Goal: Navigation & Orientation: Find specific page/section

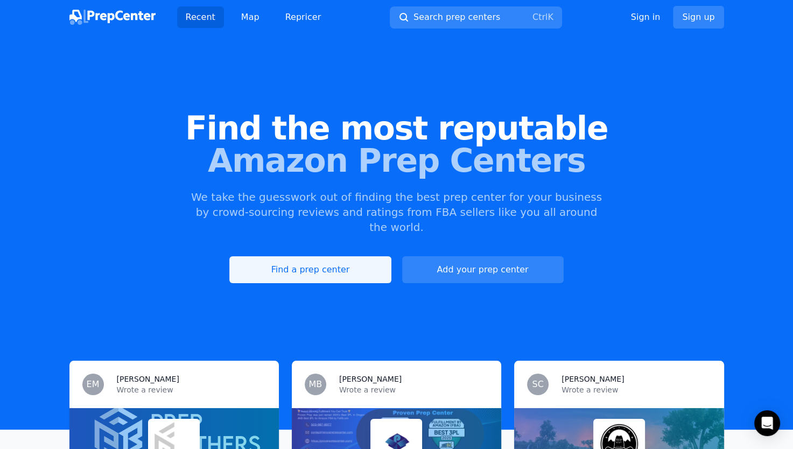
click at [333, 257] on link "Find a prep center" at bounding box center [309, 269] width 161 height 27
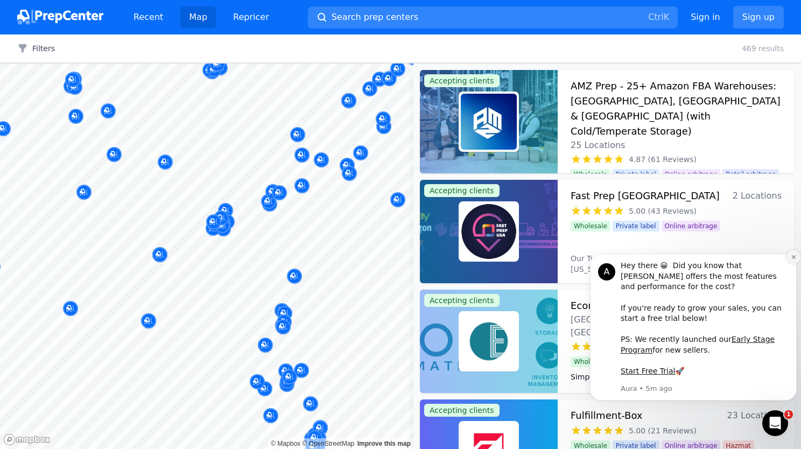
click at [792, 260] on icon "Dismiss notification" at bounding box center [794, 257] width 6 height 6
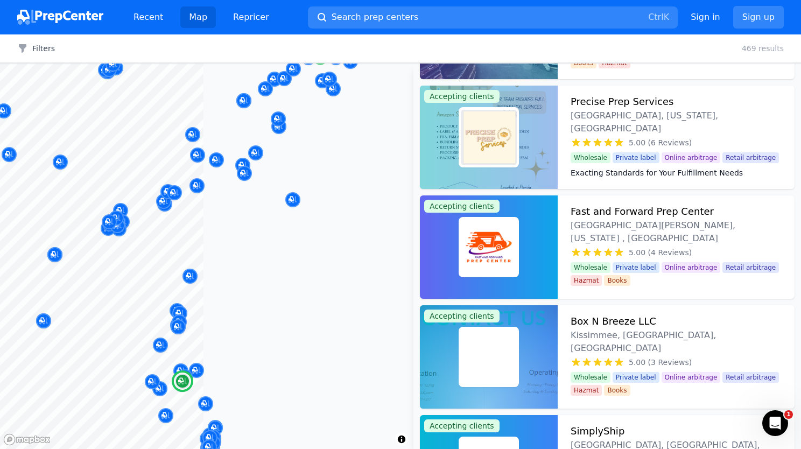
scroll to position [94, 0]
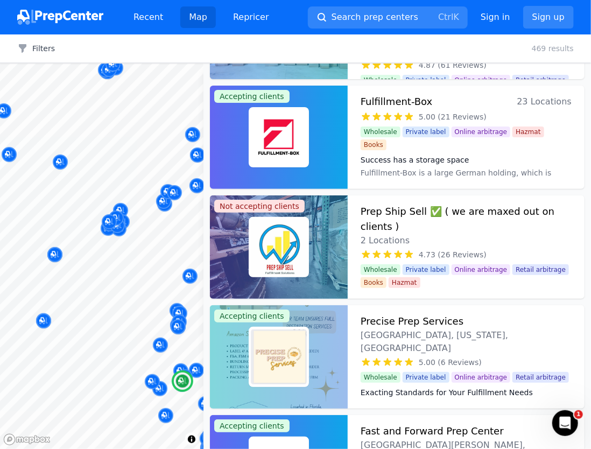
click at [386, 154] on dt "Success has a storage space" at bounding box center [466, 159] width 211 height 11
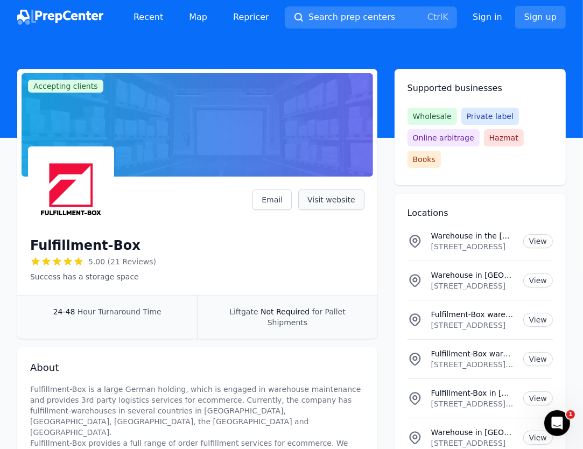
click at [335, 203] on link "Visit website" at bounding box center [331, 199] width 66 height 20
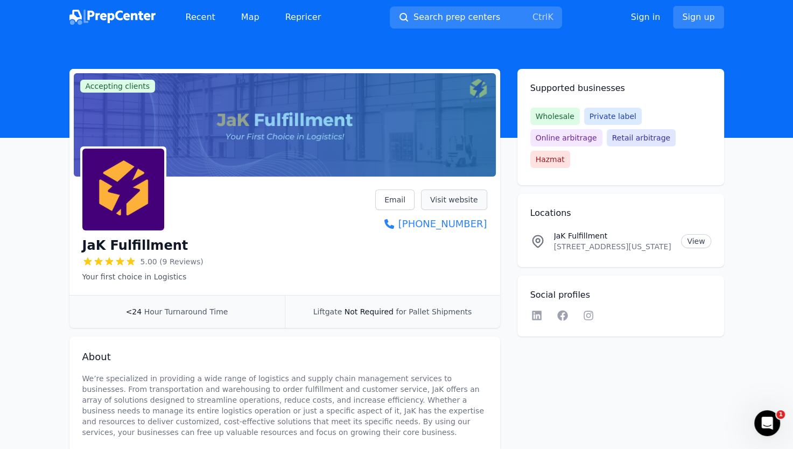
click at [460, 200] on link "Visit website" at bounding box center [454, 199] width 66 height 20
